Goal: Task Accomplishment & Management: Manage account settings

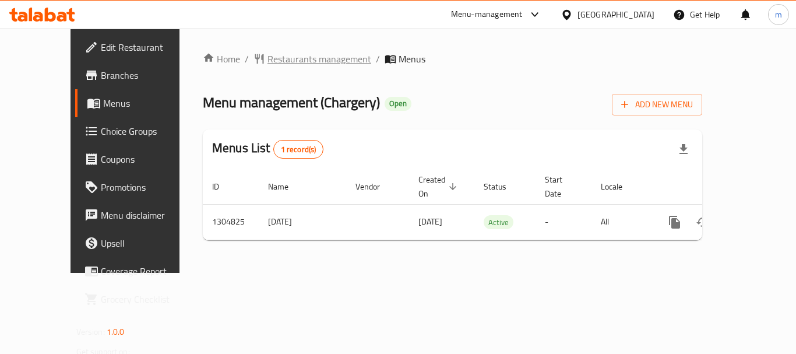
click at [267, 62] on span "Restaurants management" at bounding box center [319, 59] width 104 height 14
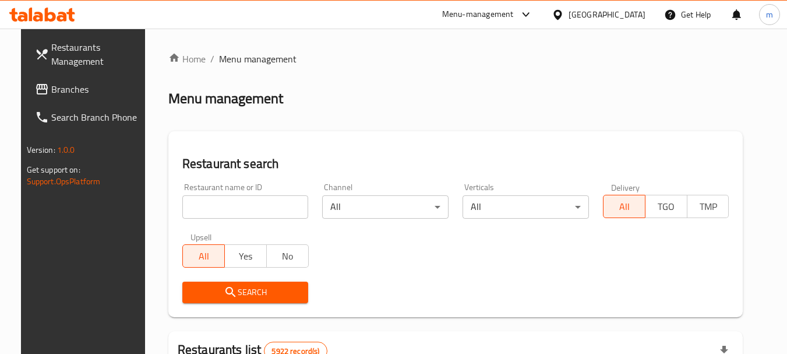
click at [244, 203] on input "search" at bounding box center [245, 206] width 126 height 23
paste input "692727"
type input "692727"
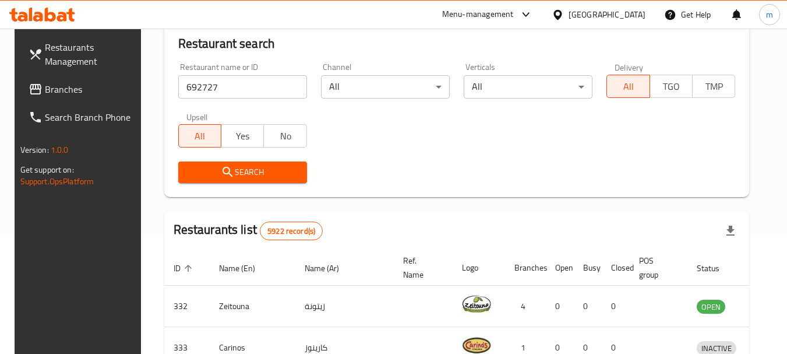
scroll to position [233, 0]
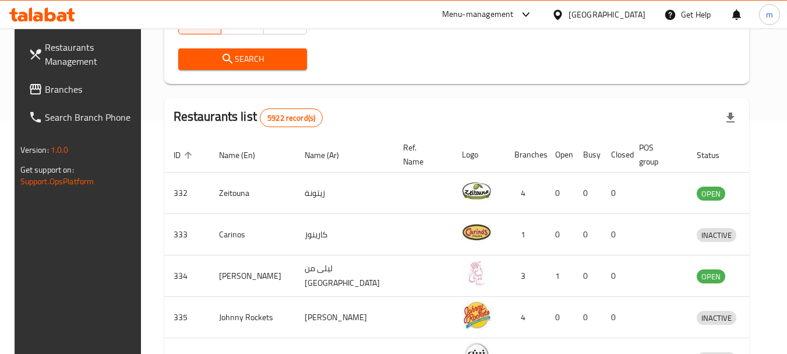
click at [240, 62] on span "Search" at bounding box center [243, 59] width 110 height 15
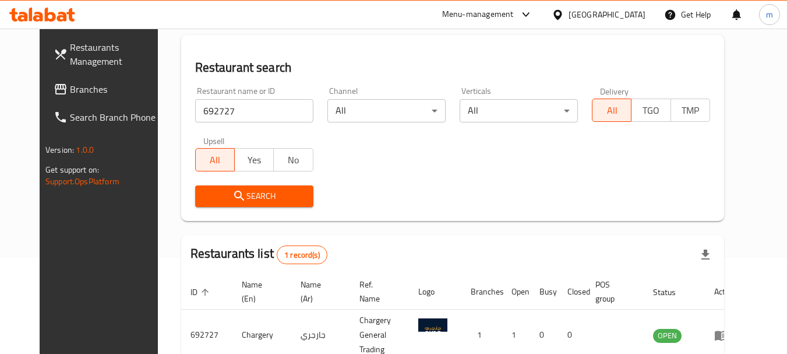
scroll to position [40, 0]
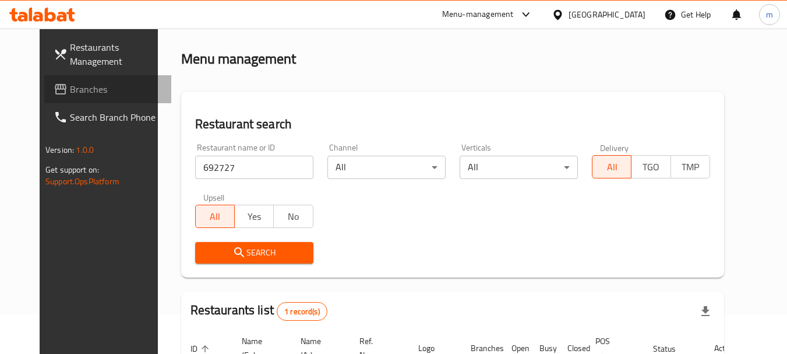
click at [70, 88] on span "Branches" at bounding box center [116, 89] width 92 height 14
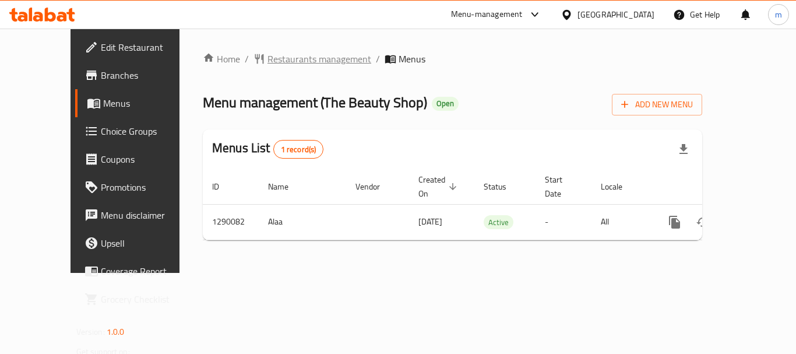
click at [267, 62] on span "Restaurants management" at bounding box center [319, 59] width 104 height 14
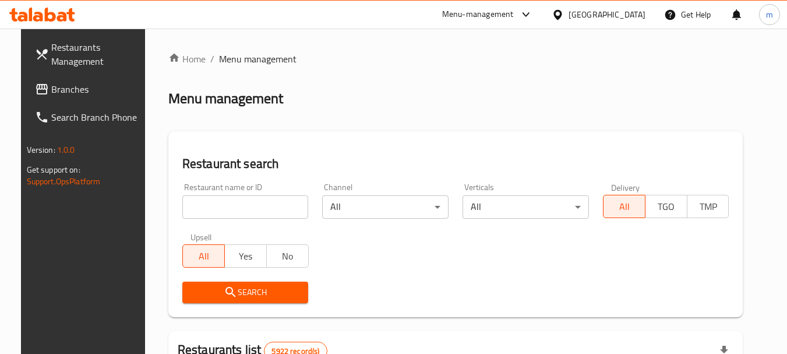
click at [231, 204] on input "search" at bounding box center [245, 206] width 126 height 23
paste input "698049"
type input "698049"
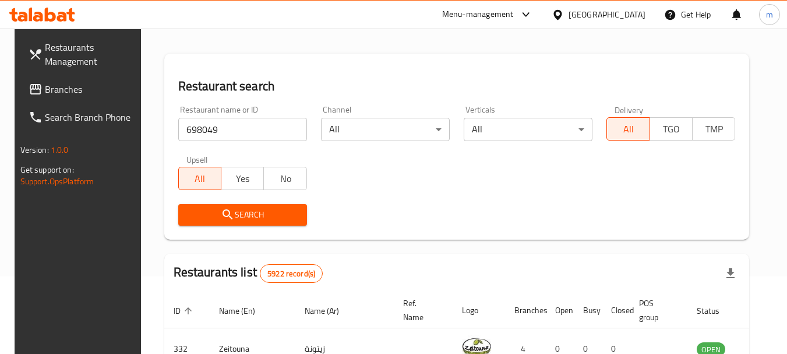
scroll to position [175, 0]
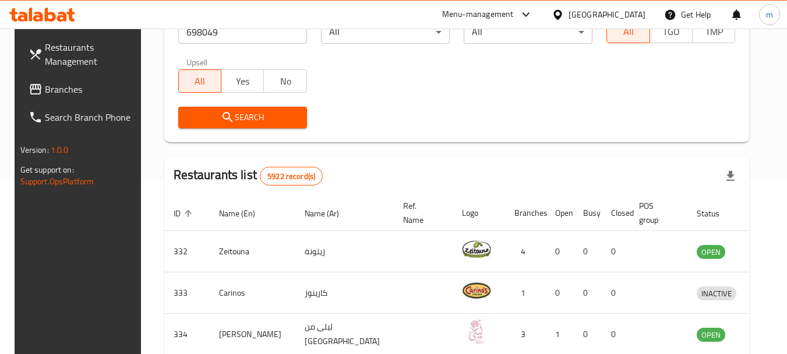
click at [236, 113] on span "Search" at bounding box center [243, 117] width 110 height 15
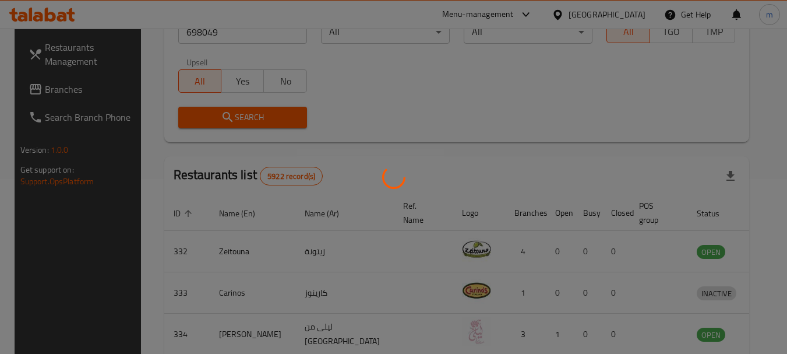
scroll to position [166, 0]
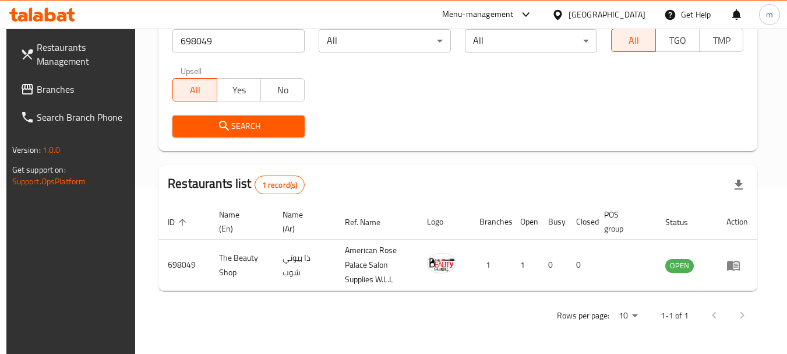
click at [624, 15] on div "Bahrain" at bounding box center [607, 14] width 77 height 13
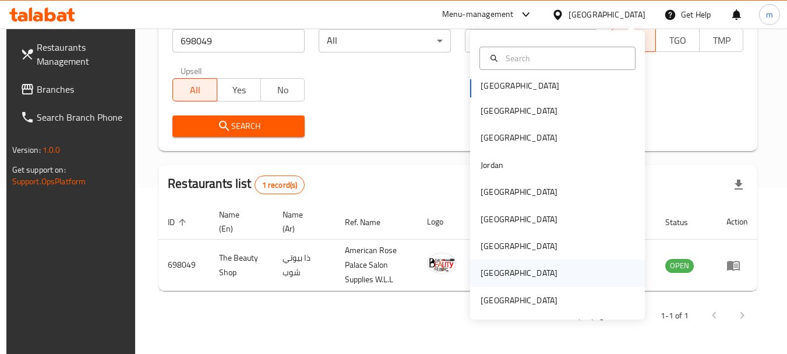
scroll to position [6, 0]
click at [520, 298] on div "[GEOGRAPHIC_DATA]" at bounding box center [519, 299] width 77 height 13
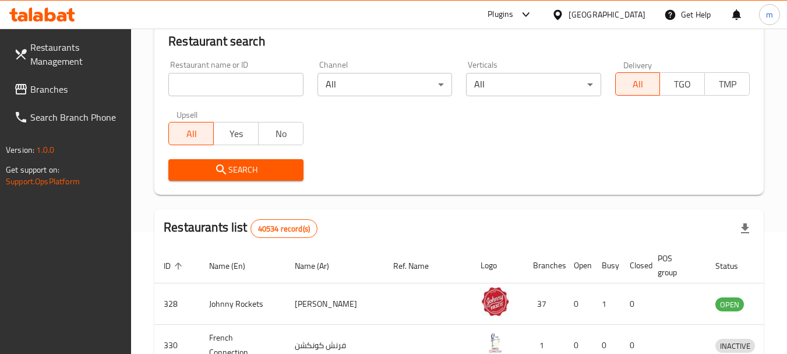
scroll to position [166, 0]
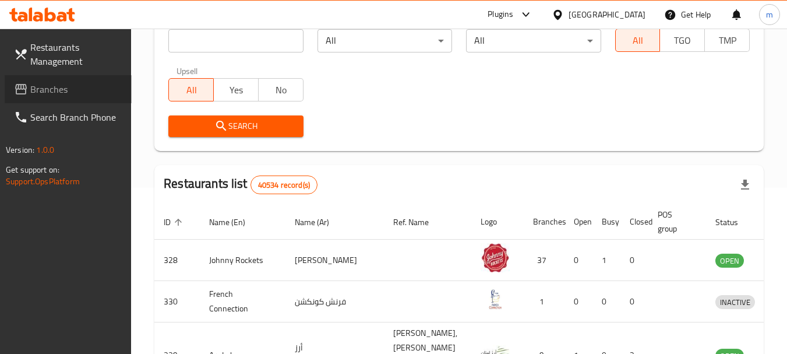
click at [46, 89] on span "Branches" at bounding box center [76, 89] width 92 height 14
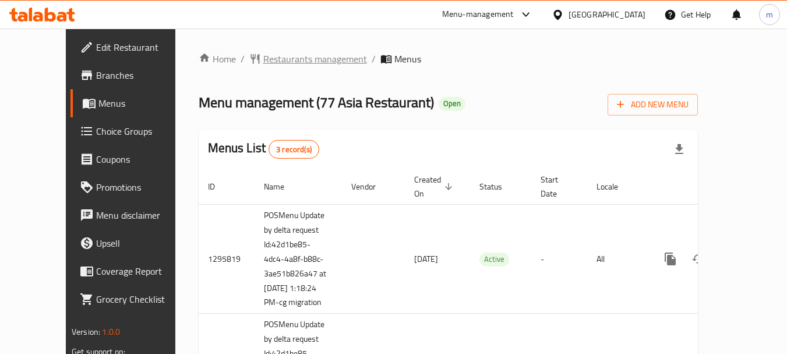
click at [263, 62] on span "Restaurants management" at bounding box center [315, 59] width 104 height 14
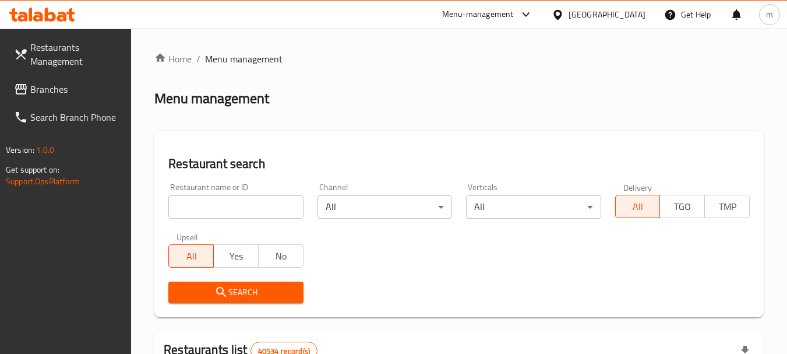
click at [251, 212] on input "search" at bounding box center [235, 206] width 135 height 23
paste input "664075"
type input "664075"
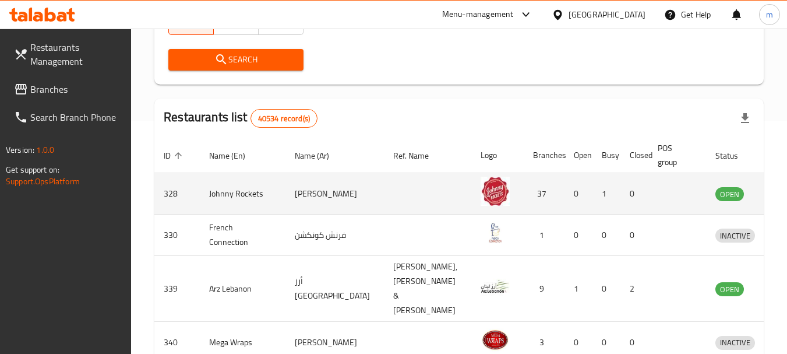
scroll to position [233, 0]
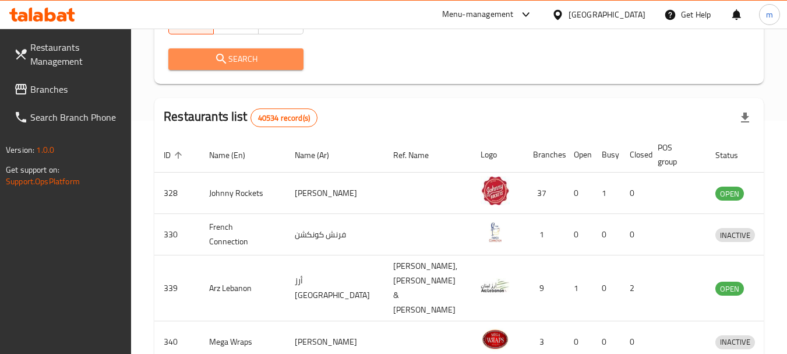
click at [251, 66] on button "Search" at bounding box center [235, 59] width 135 height 22
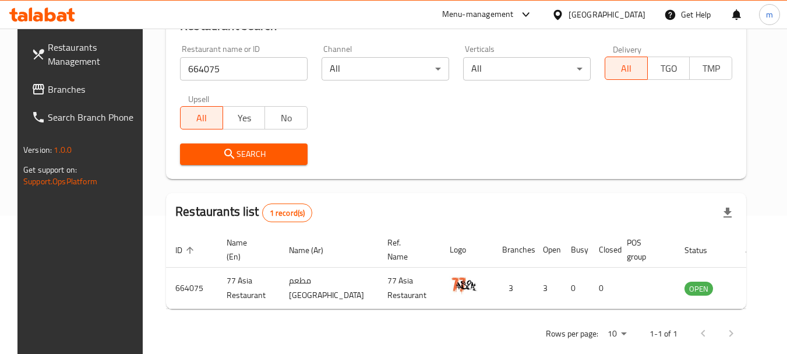
scroll to position [156, 0]
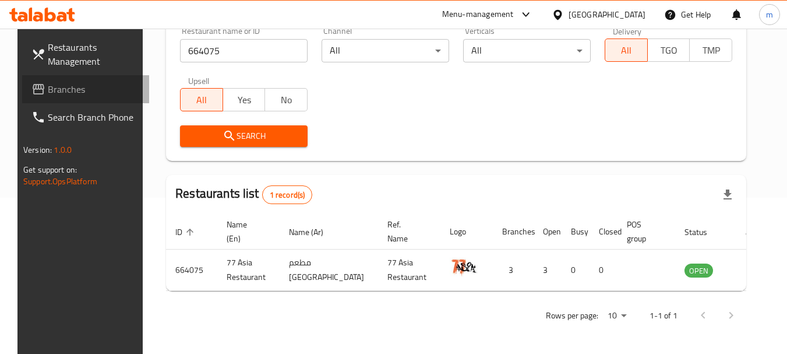
click at [29, 97] on link "Branches" at bounding box center [85, 89] width 127 height 28
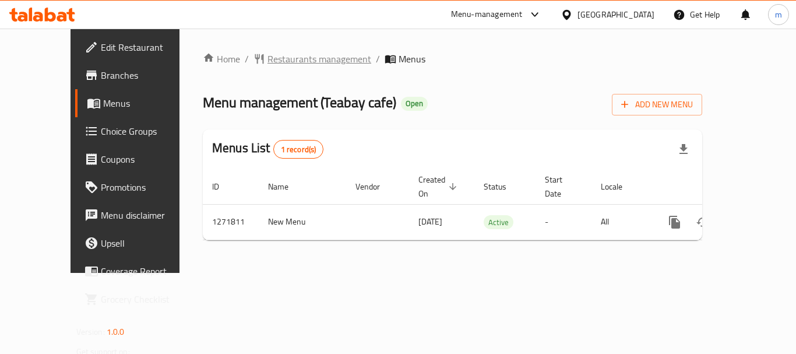
click at [267, 64] on span "Restaurants management" at bounding box center [319, 59] width 104 height 14
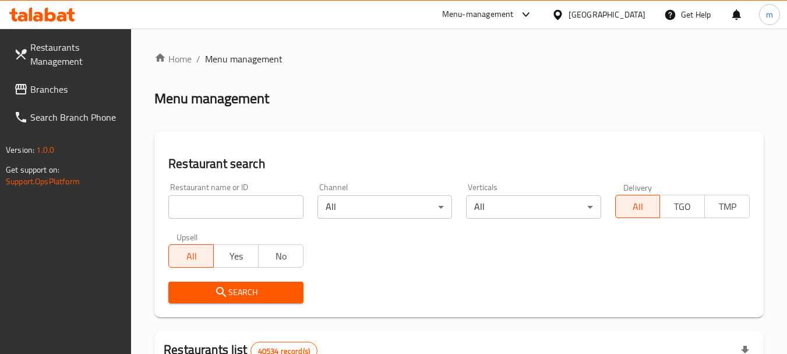
click at [234, 207] on input "search" at bounding box center [235, 206] width 135 height 23
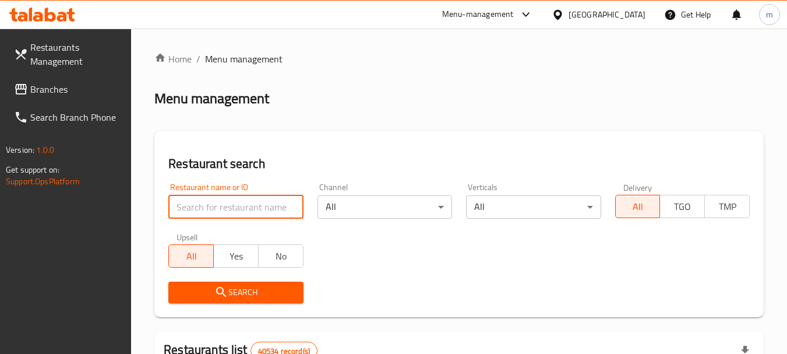
paste input "689863"
type input "689863"
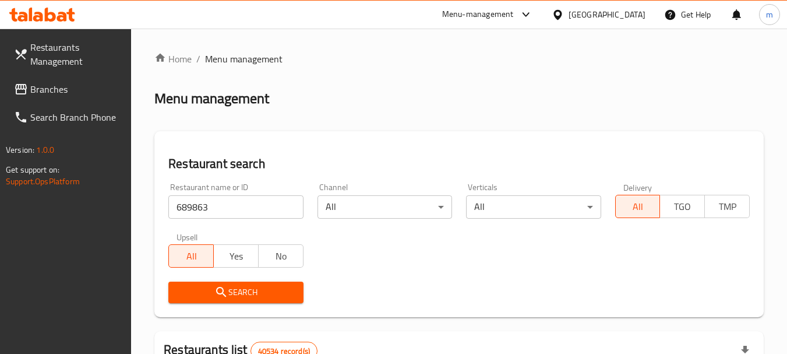
click at [260, 288] on span "Search" at bounding box center [236, 292] width 116 height 15
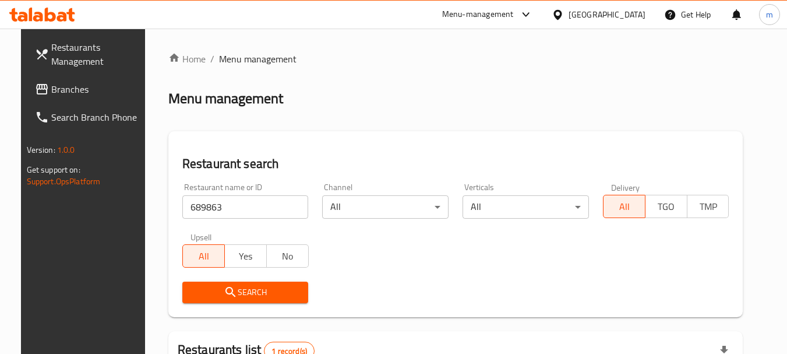
click at [52, 96] on span "Branches" at bounding box center [97, 89] width 92 height 14
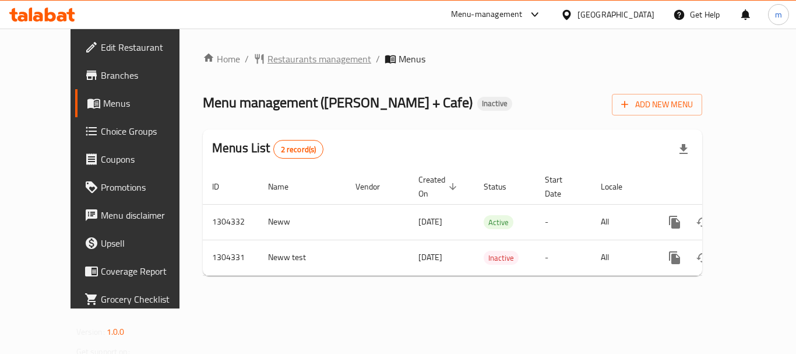
click at [267, 66] on span "Restaurants management" at bounding box center [319, 59] width 104 height 14
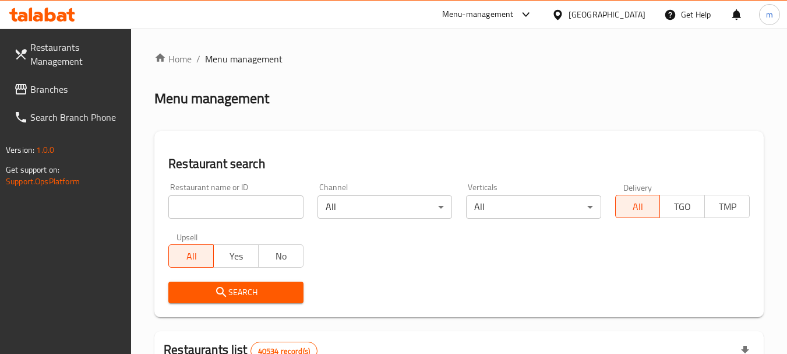
click at [236, 206] on input "search" at bounding box center [235, 206] width 135 height 23
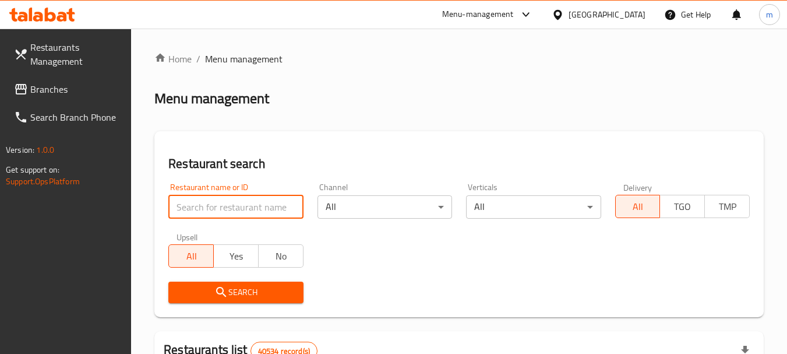
paste input "703128"
type input "703128"
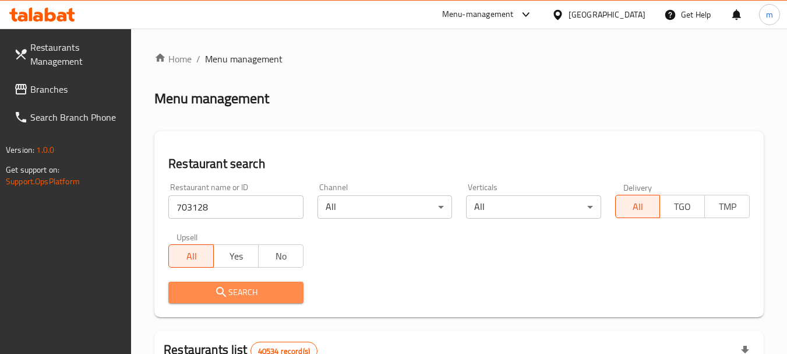
click at [230, 290] on span "Search" at bounding box center [236, 292] width 116 height 15
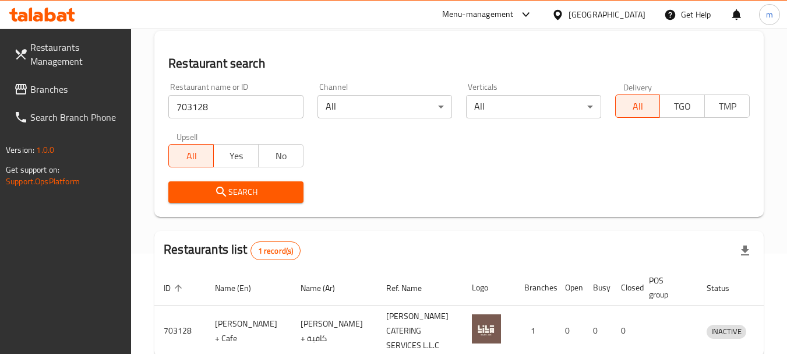
scroll to position [166, 0]
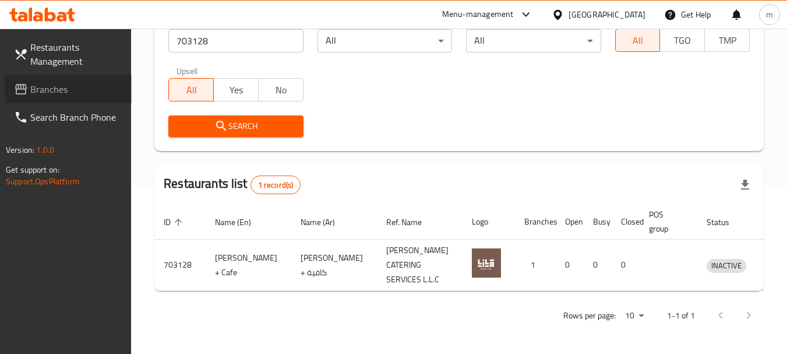
click at [48, 91] on span "Branches" at bounding box center [76, 89] width 92 height 14
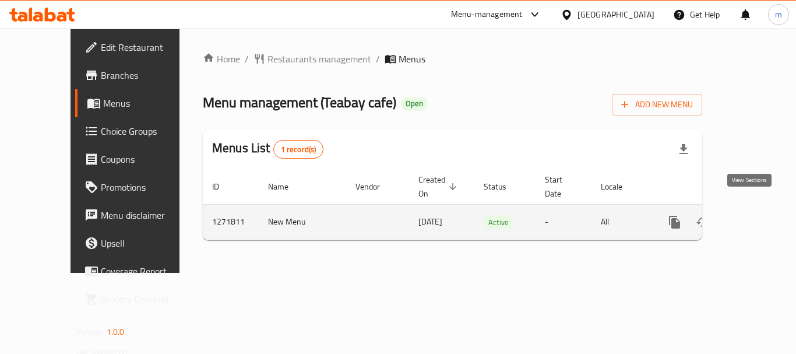
click at [752, 215] on icon "enhanced table" at bounding box center [759, 222] width 14 height 14
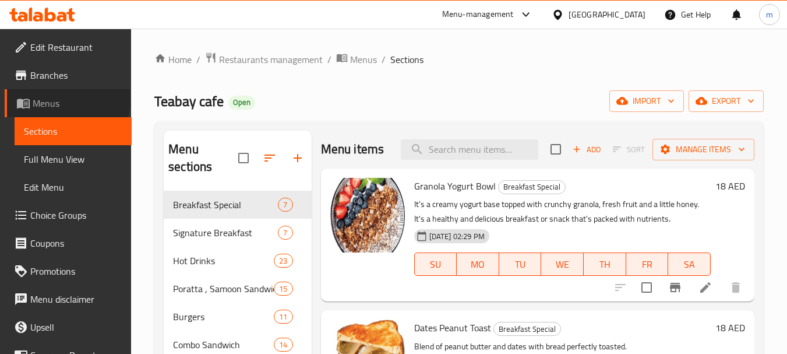
click at [67, 99] on span "Menus" at bounding box center [78, 103] width 90 height 14
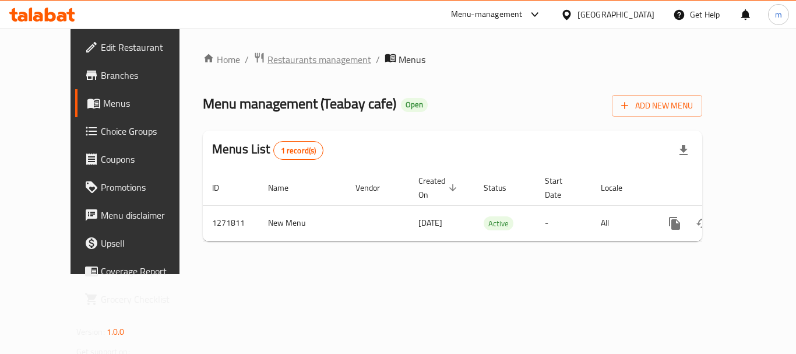
click at [267, 59] on span "Restaurants management" at bounding box center [319, 59] width 104 height 14
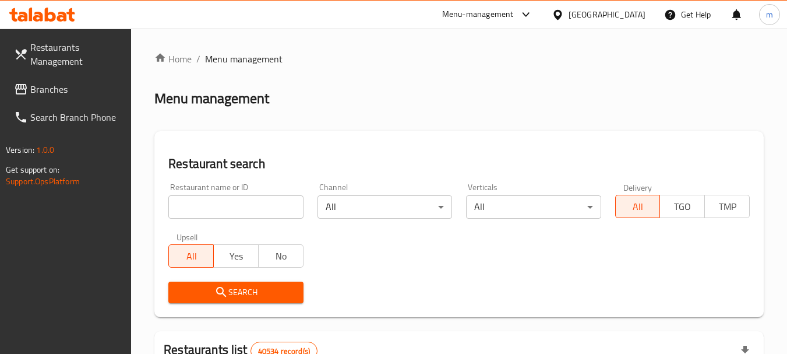
click at [246, 205] on input "search" at bounding box center [235, 206] width 135 height 23
paste input "689863"
type input "689863"
click at [233, 289] on span "Search" at bounding box center [236, 292] width 116 height 15
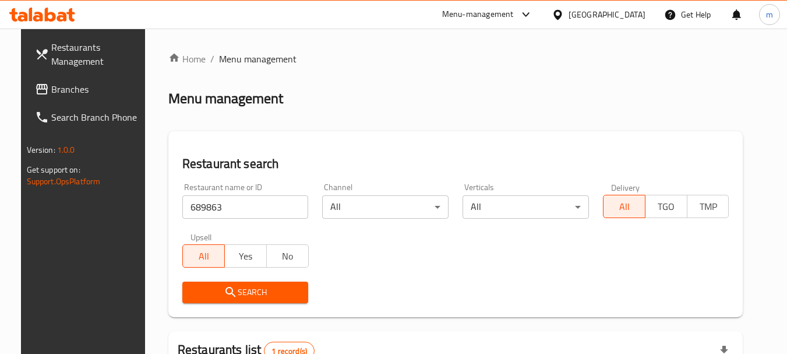
scroll to position [152, 0]
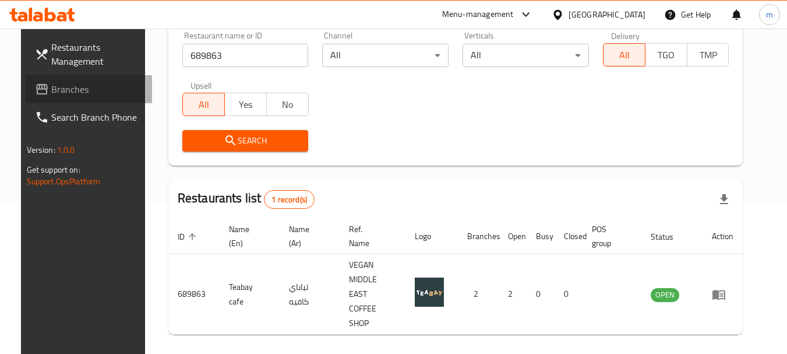
click at [51, 92] on span "Branches" at bounding box center [97, 89] width 92 height 14
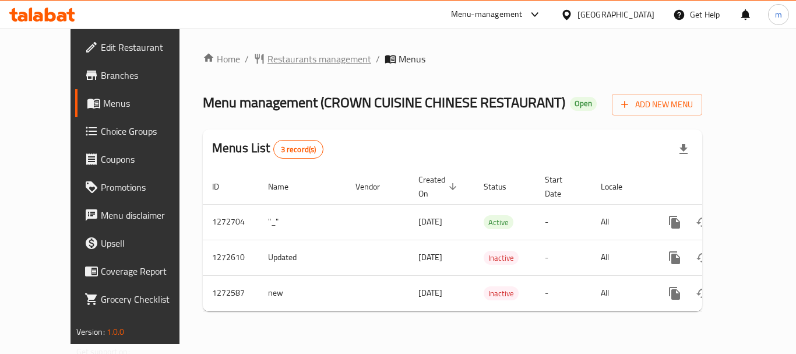
click at [270, 61] on span "Restaurants management" at bounding box center [319, 59] width 104 height 14
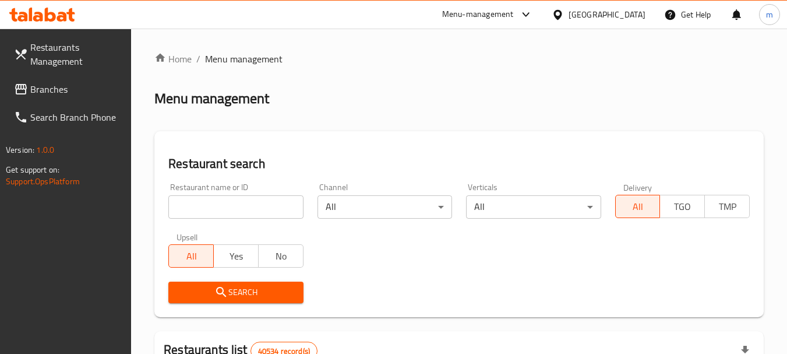
click at [256, 206] on input "search" at bounding box center [235, 206] width 135 height 23
paste input "690327"
type input "690327"
click at [251, 285] on span "Search" at bounding box center [236, 292] width 116 height 15
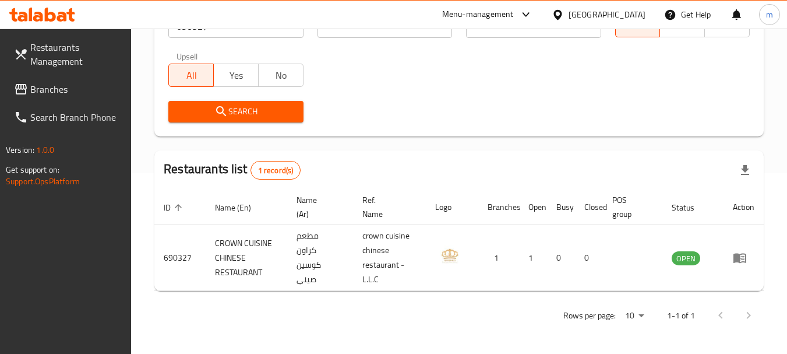
click at [612, 10] on div "United Arab Emirates" at bounding box center [607, 14] width 77 height 13
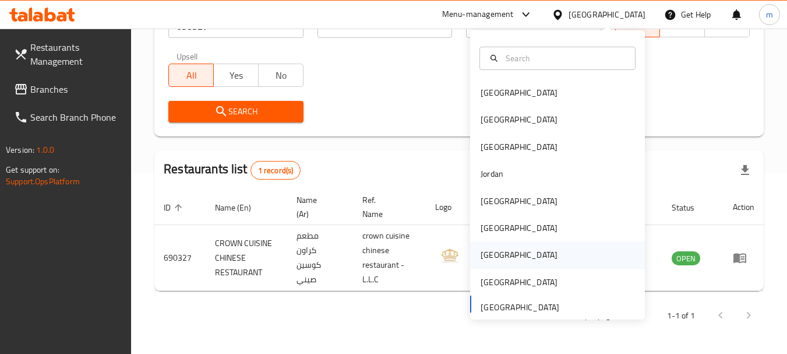
click at [489, 259] on div "[GEOGRAPHIC_DATA]" at bounding box center [519, 254] width 77 height 13
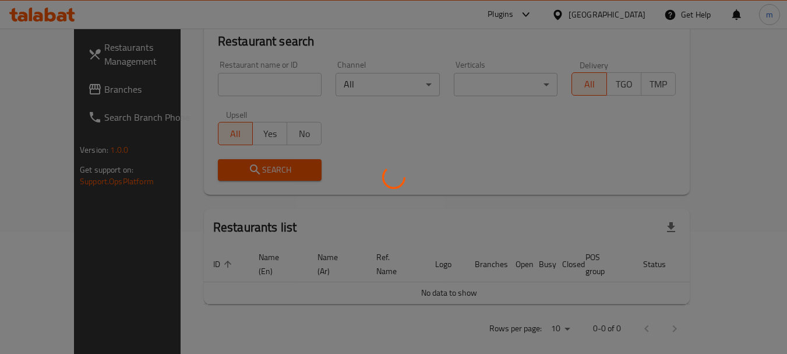
click at [53, 89] on div at bounding box center [393, 177] width 787 height 354
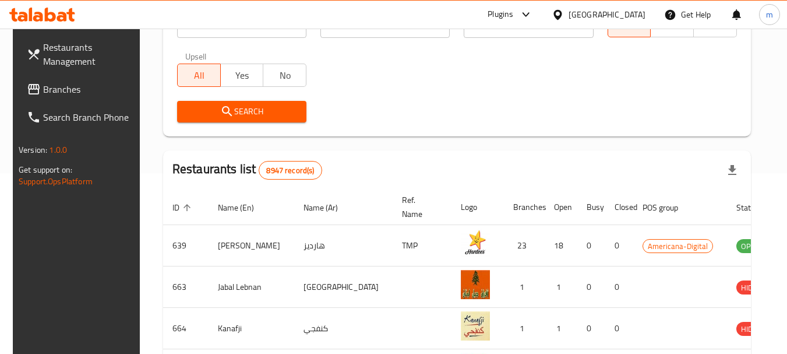
click at [53, 89] on span "Branches" at bounding box center [89, 89] width 92 height 14
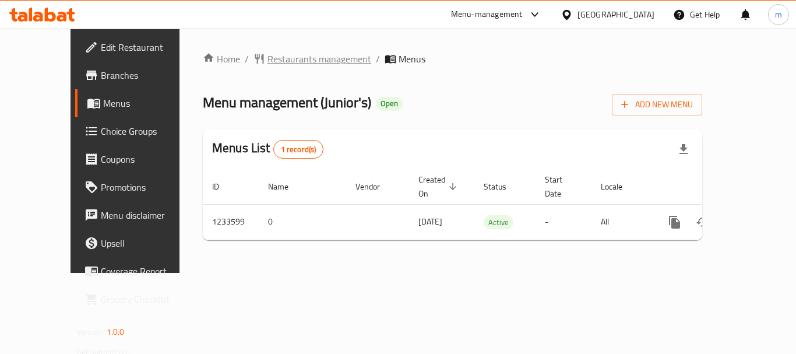
click at [267, 57] on span "Restaurants management" at bounding box center [319, 59] width 104 height 14
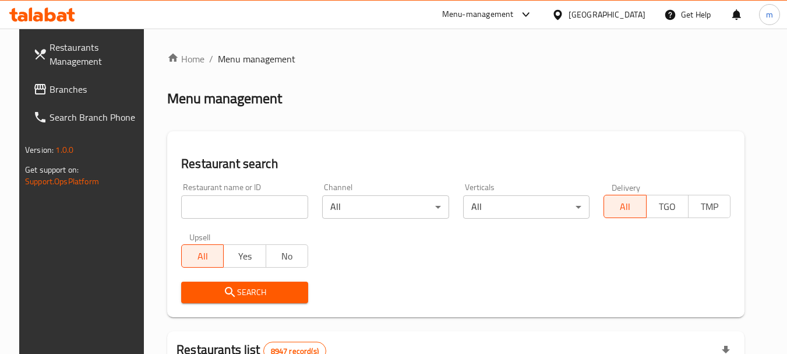
click at [219, 200] on input "search" at bounding box center [244, 206] width 127 height 23
paste input "678193"
type input "678193"
click at [248, 290] on span "Search" at bounding box center [245, 292] width 108 height 15
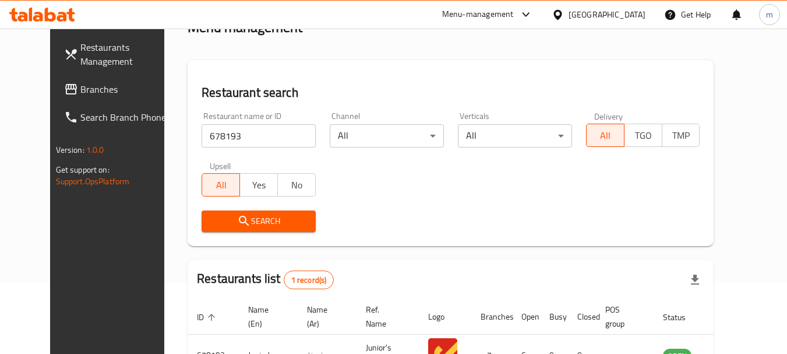
scroll to position [152, 0]
